Goal: Task Accomplishment & Management: Complete application form

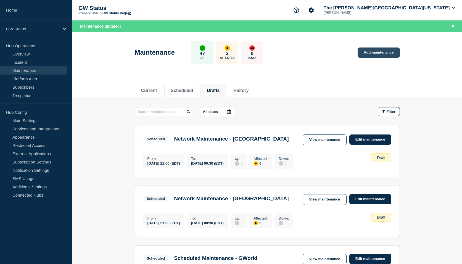
click at [388, 54] on link "Add maintenance" at bounding box center [378, 52] width 42 height 10
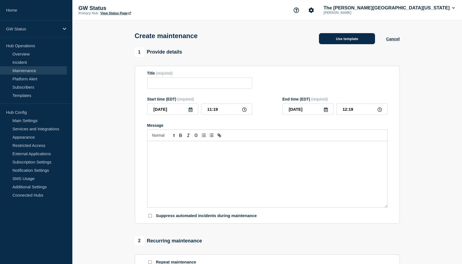
click at [347, 42] on button "Use template" at bounding box center [347, 38] width 56 height 11
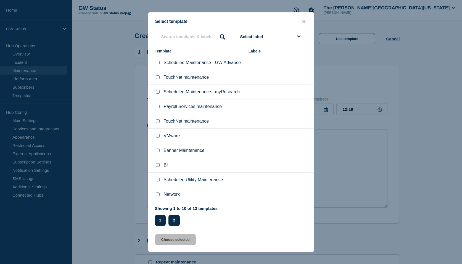
click at [174, 223] on button "2" at bounding box center [173, 220] width 11 height 11
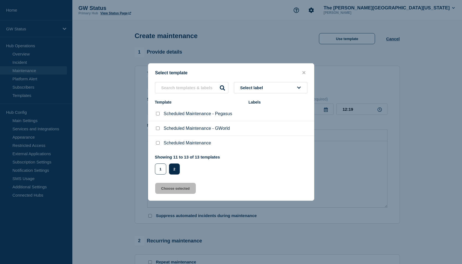
click at [159, 144] on input "Scheduled Maintenance checkbox" at bounding box center [158, 143] width 4 height 4
checkbox input "true"
drag, startPoint x: 182, startPoint y: 188, endPoint x: 212, endPoint y: 192, distance: 29.8
click at [182, 188] on button "Choose selected" at bounding box center [175, 188] width 41 height 11
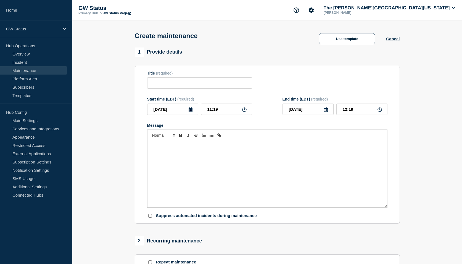
type input "Scheduled Maintenance"
type input "13:19"
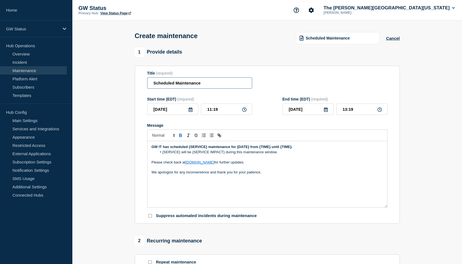
drag, startPoint x: 219, startPoint y: 84, endPoint x: 135, endPoint y: 86, distance: 83.9
click at [135, 85] on section "Title (required) Scheduled Maintenance Start time (EDT) (required) [DATE] 11:19…" at bounding box center [267, 145] width 265 height 158
paste input "- DegreeMAP"
type input "Scheduled Maintenance - DegreeMAP"
drag, startPoint x: 219, startPoint y: 112, endPoint x: 195, endPoint y: 108, distance: 25.1
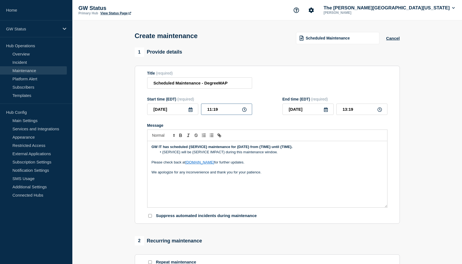
click at [195, 108] on div "[DATE] 11:19" at bounding box center [199, 108] width 105 height 11
type input "10:00"
type input "12:00"
click at [188, 112] on icon at bounding box center [190, 109] width 4 height 4
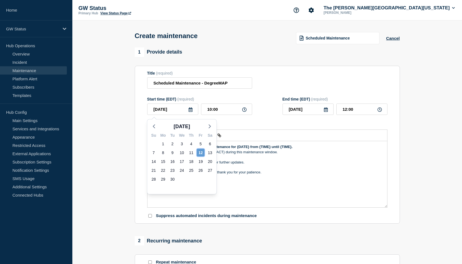
click at [203, 151] on div "12" at bounding box center [201, 153] width 8 height 8
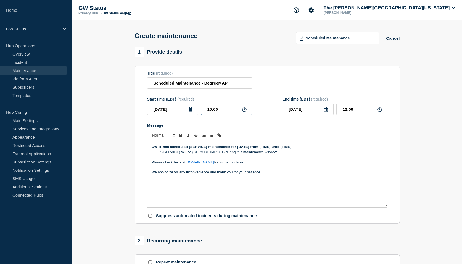
drag, startPoint x: 220, startPoint y: 110, endPoint x: 189, endPoint y: 106, distance: 31.0
click at [189, 106] on div "[DATE] 10:00" at bounding box center [199, 108] width 105 height 11
type input "18:00"
drag, startPoint x: 218, startPoint y: 111, endPoint x: 197, endPoint y: 111, distance: 21.2
click at [197, 111] on div "[DATE] 18:00" at bounding box center [199, 108] width 105 height 11
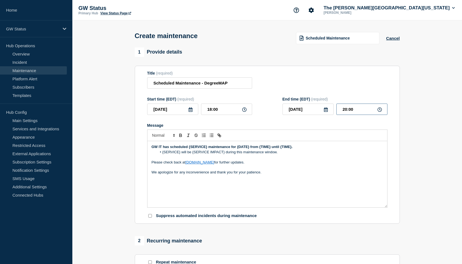
drag, startPoint x: 357, startPoint y: 110, endPoint x: 335, endPoint y: 110, distance: 22.1
click at [334, 110] on div "[DATE] 20:00" at bounding box center [334, 108] width 105 height 11
paste input "18"
type input "18:00"
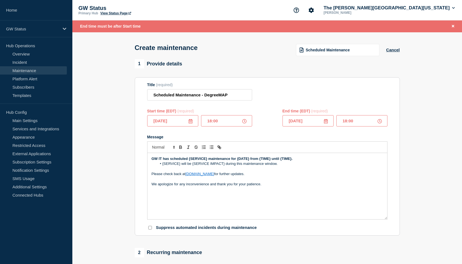
click at [365, 119] on input "18:00" at bounding box center [361, 120] width 51 height 11
click at [325, 122] on icon at bounding box center [325, 121] width 4 height 4
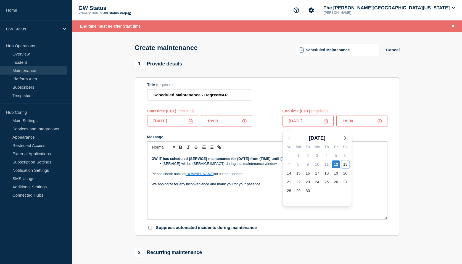
drag, startPoint x: 345, startPoint y: 165, endPoint x: 350, endPoint y: 166, distance: 5.0
click at [346, 166] on div "13" at bounding box center [345, 164] width 8 height 8
type input "[DATE]"
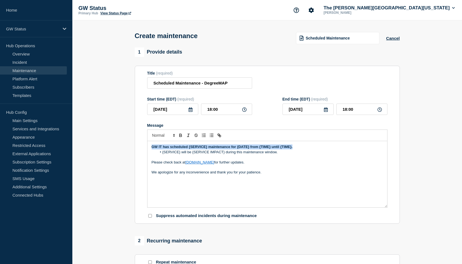
drag, startPoint x: 304, startPoint y: 148, endPoint x: 131, endPoint y: 147, distance: 173.8
click at [131, 147] on section "1 Provide details Title (required) Scheduled Maintenance - DegreeMAP Start time…" at bounding box center [266, 238] width 389 height 383
click at [289, 154] on li "{SERVICE} will be {SERVICE IMPACT} during this maintenance window." at bounding box center [270, 152] width 226 height 5
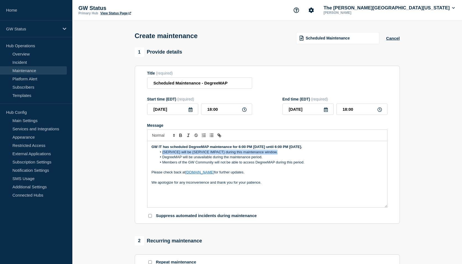
drag, startPoint x: 287, startPoint y: 154, endPoint x: 138, endPoint y: 152, distance: 149.3
click at [138, 152] on section "Title (required) Scheduled Maintenance - DegreeMAP Start time (EDT) (required) …" at bounding box center [267, 145] width 265 height 158
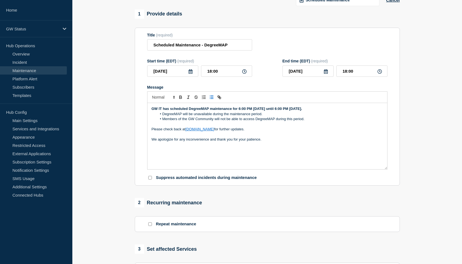
scroll to position [138, 0]
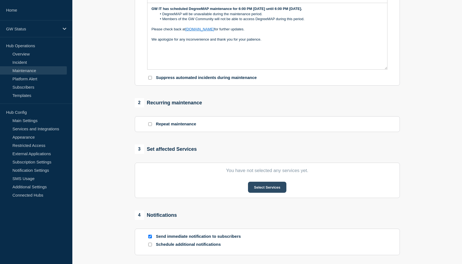
click at [265, 192] on button "Select Services" at bounding box center [267, 187] width 38 height 11
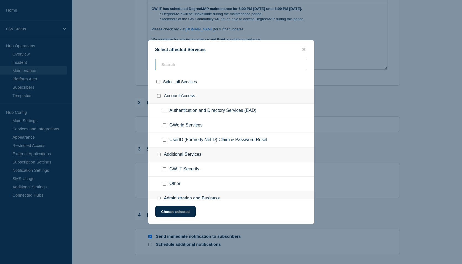
click at [180, 65] on input "text" at bounding box center [231, 64] width 152 height 11
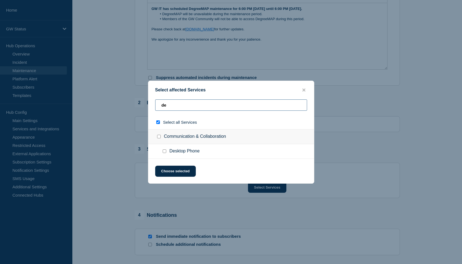
type input "deh"
checkbox input "true"
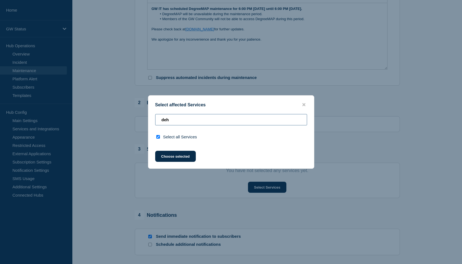
type input "de"
checkbox input "false"
type input "deg"
checkbox input "true"
type input "de"
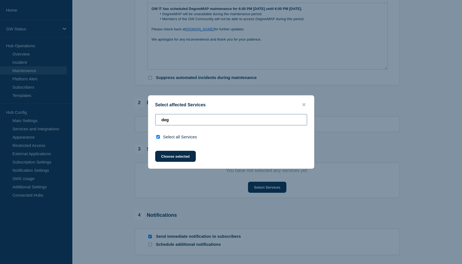
checkbox input "false"
type input "d"
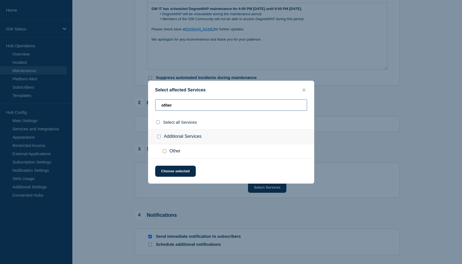
type input "other"
click at [164, 151] on input "Other checkbox" at bounding box center [165, 151] width 4 height 4
checkbox input "true"
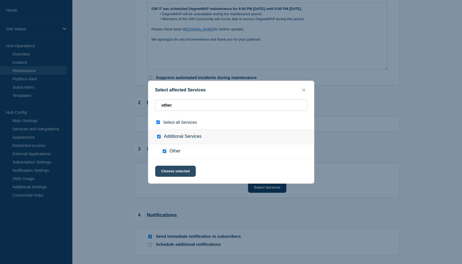
click at [180, 173] on button "Choose selected" at bounding box center [175, 171] width 41 height 11
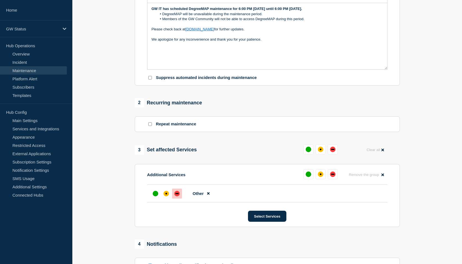
click at [172, 196] on div at bounding box center [177, 193] width 10 height 10
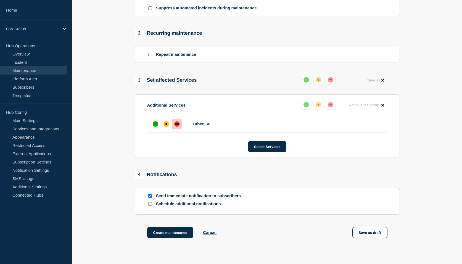
scroll to position [247, 0]
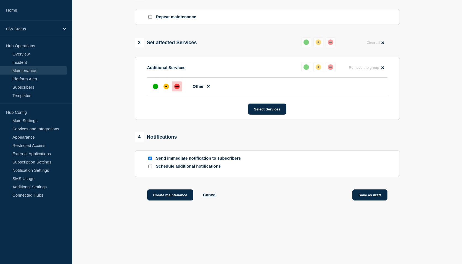
click at [369, 196] on button "Save as draft" at bounding box center [369, 194] width 35 height 11
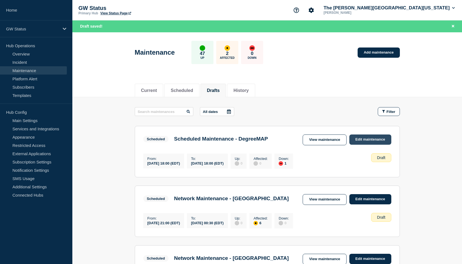
click at [370, 140] on link "Edit maintenance" at bounding box center [370, 139] width 42 height 10
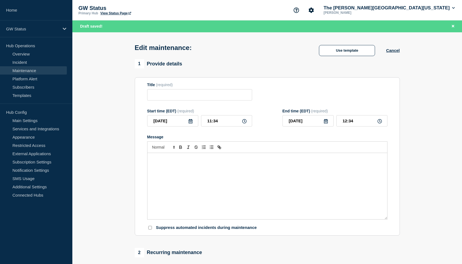
type input "Scheduled Maintenance - DegreeMAP"
type input "18:00"
type input "[DATE]"
type input "18:00"
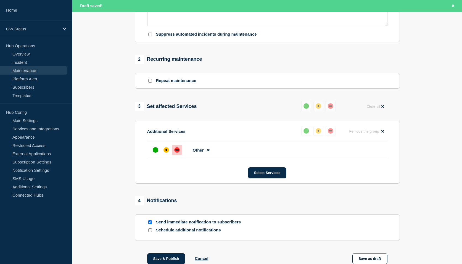
scroll to position [241, 0]
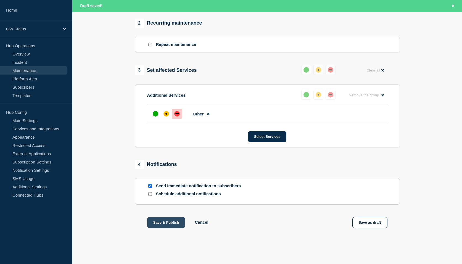
click at [161, 222] on button "Save & Publish" at bounding box center [166, 222] width 38 height 11
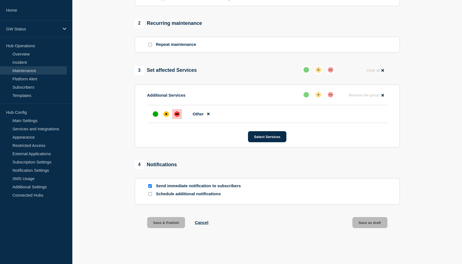
scroll to position [229, 0]
